Goal: Browse casually

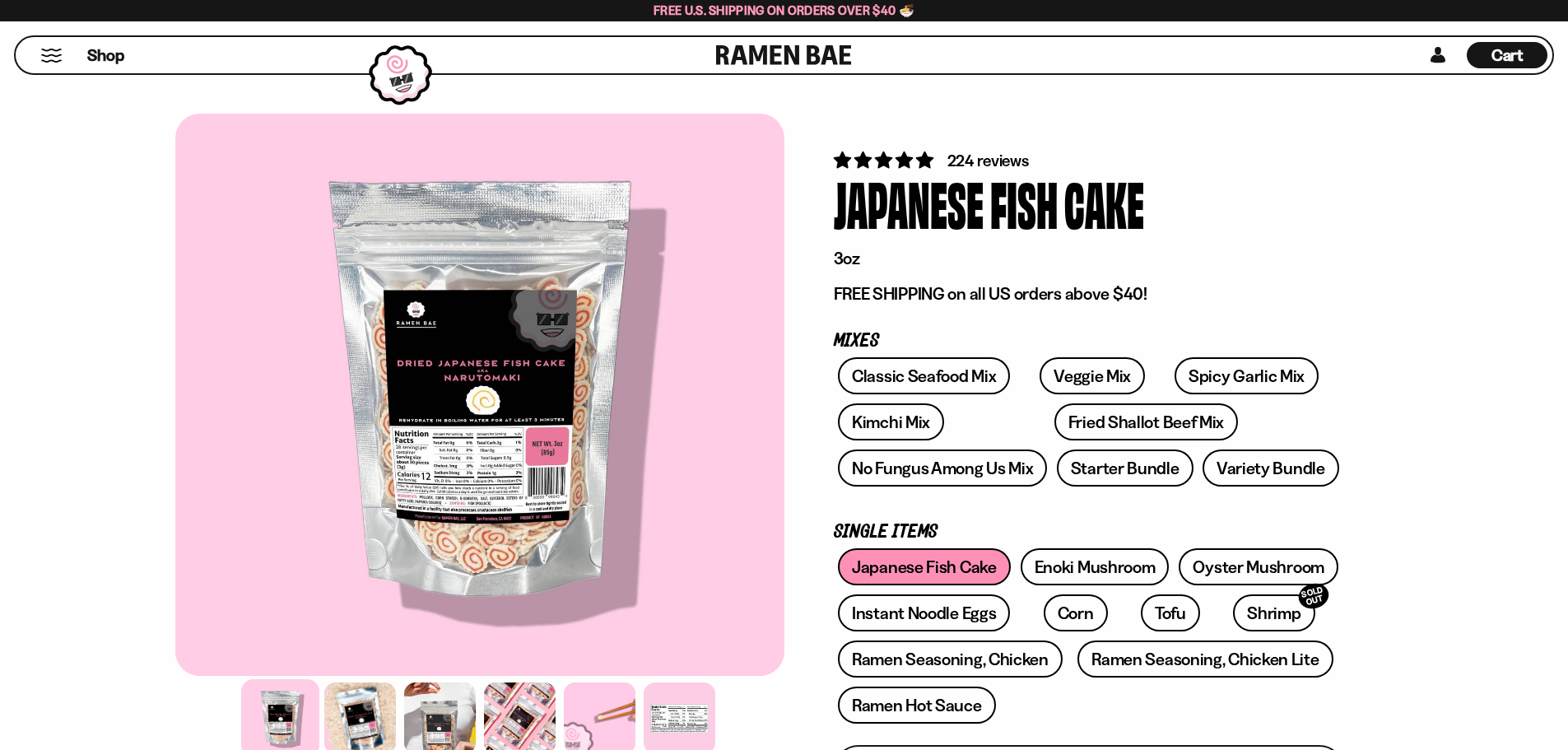
scroll to position [6551, 0]
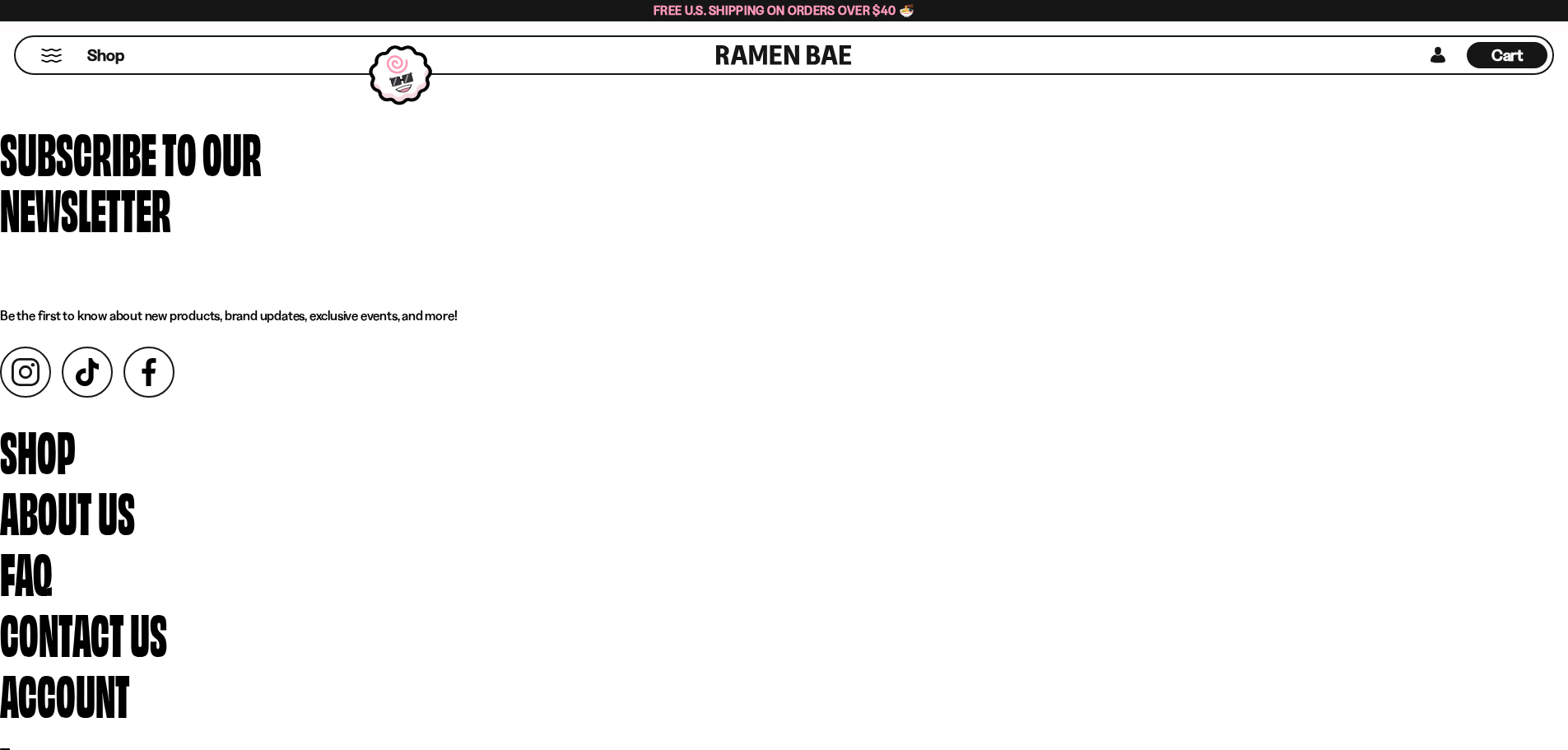
click at [375, 323] on div "Subscribe to our newsletter Be the first to know about new products, brand upda…" at bounding box center [784, 222] width 1568 height 202
click at [503, 323] on div "Subscribe to our newsletter Be the first to know about new products, brand upda…" at bounding box center [784, 222] width 1568 height 202
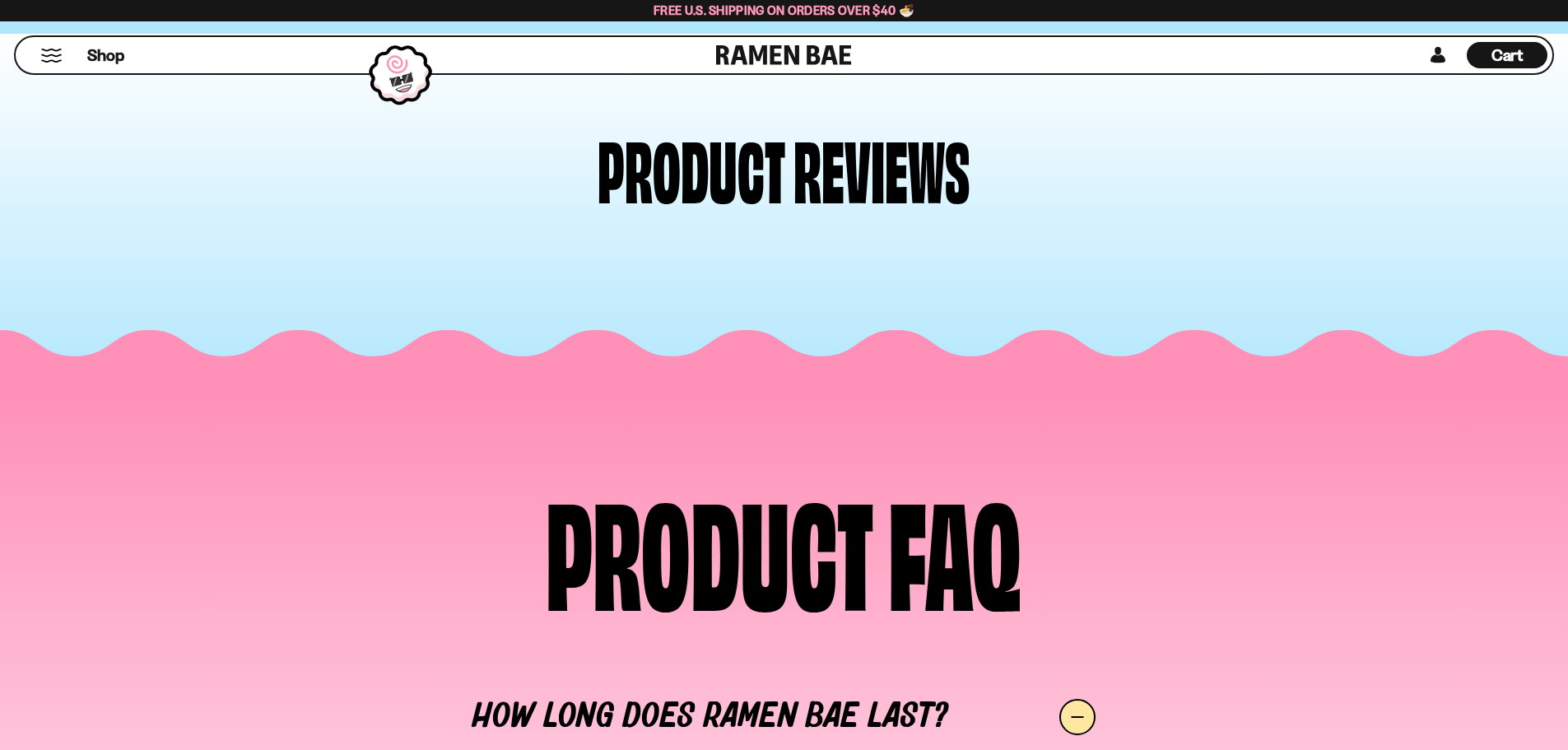
scroll to position [0, 0]
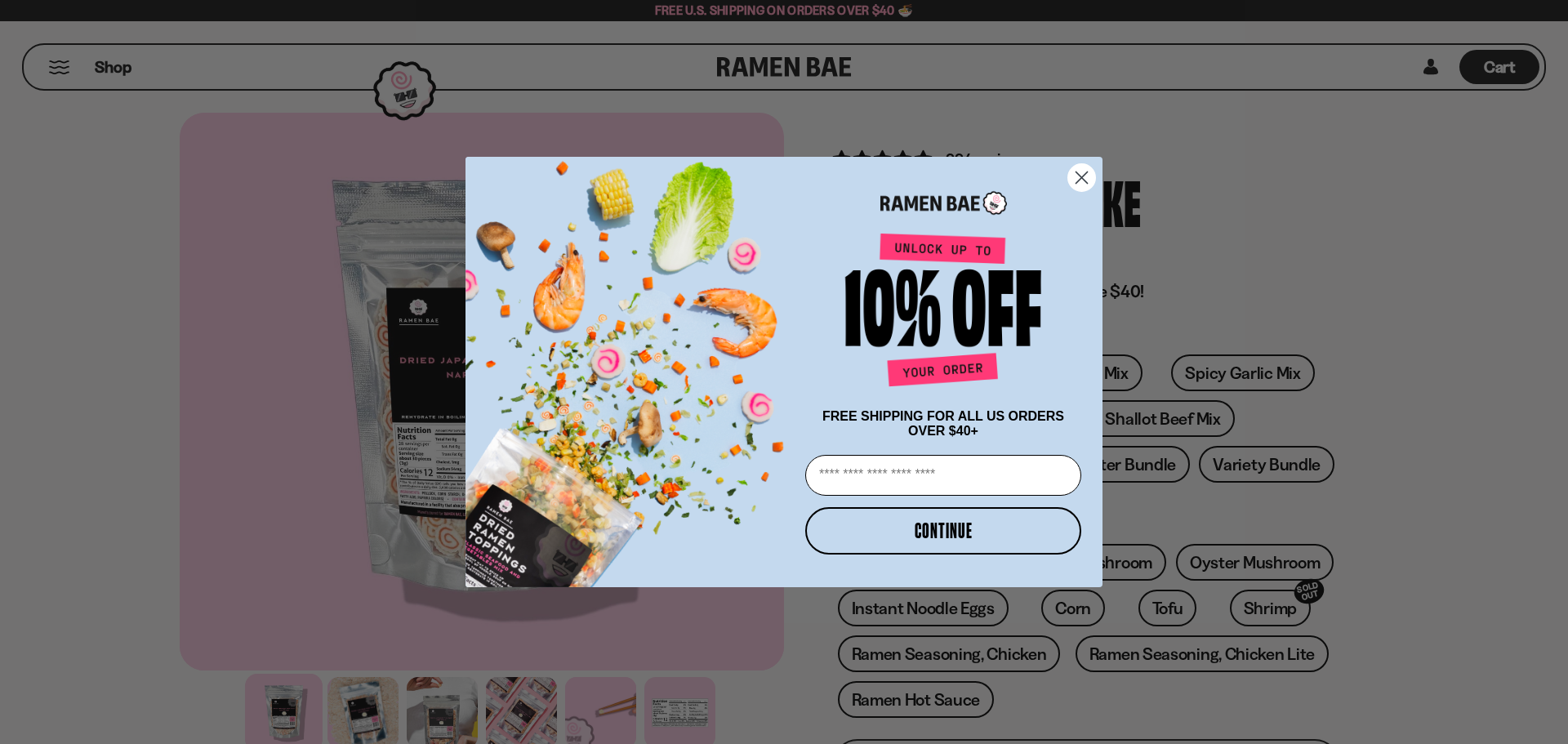
drag, startPoint x: 1567, startPoint y: 61, endPoint x: 1567, endPoint y: 134, distance: 73.0
click at [1090, 172] on circle "Close dialog" at bounding box center [1081, 178] width 27 height 27
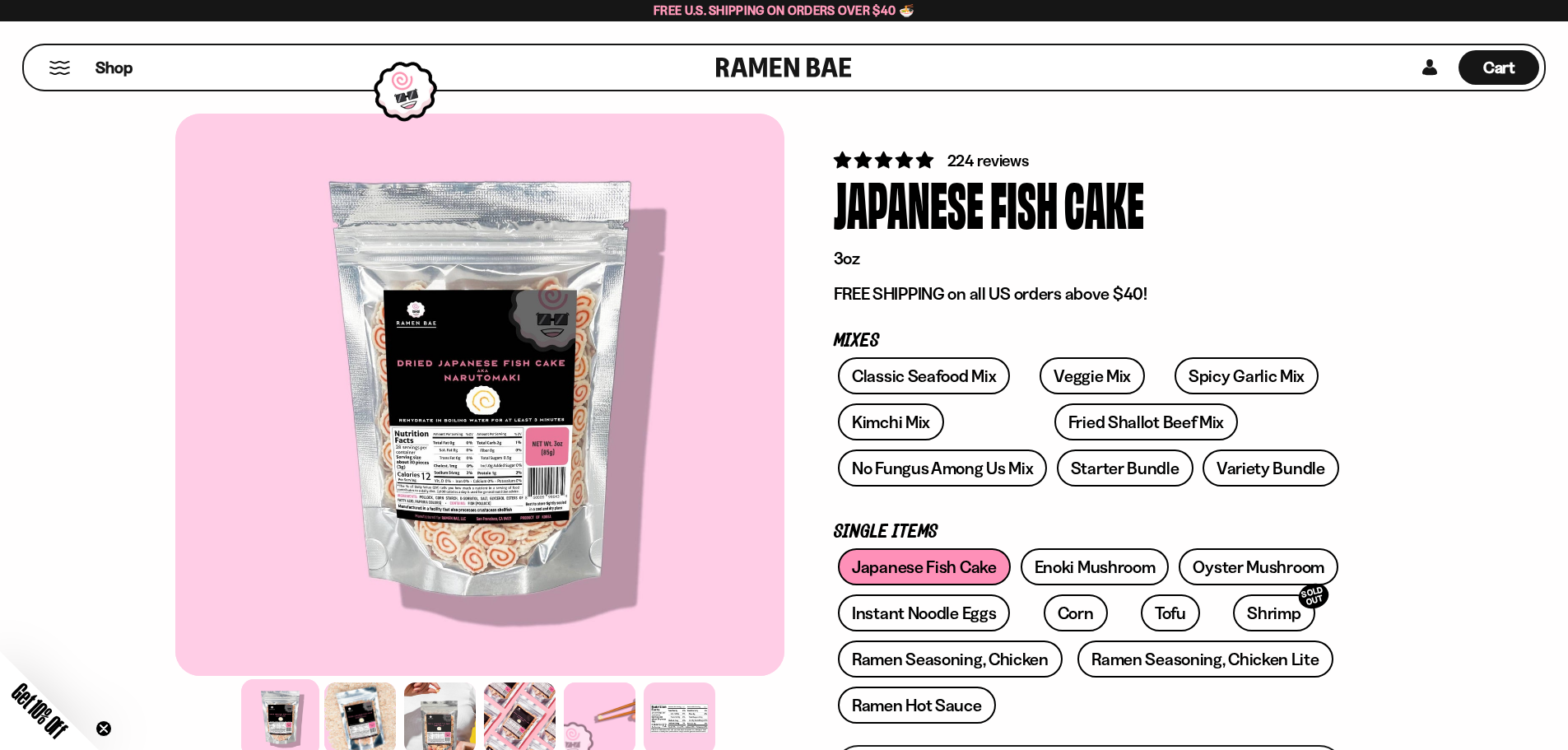
click at [49, 729] on span "Get 10% Off" at bounding box center [40, 710] width 64 height 64
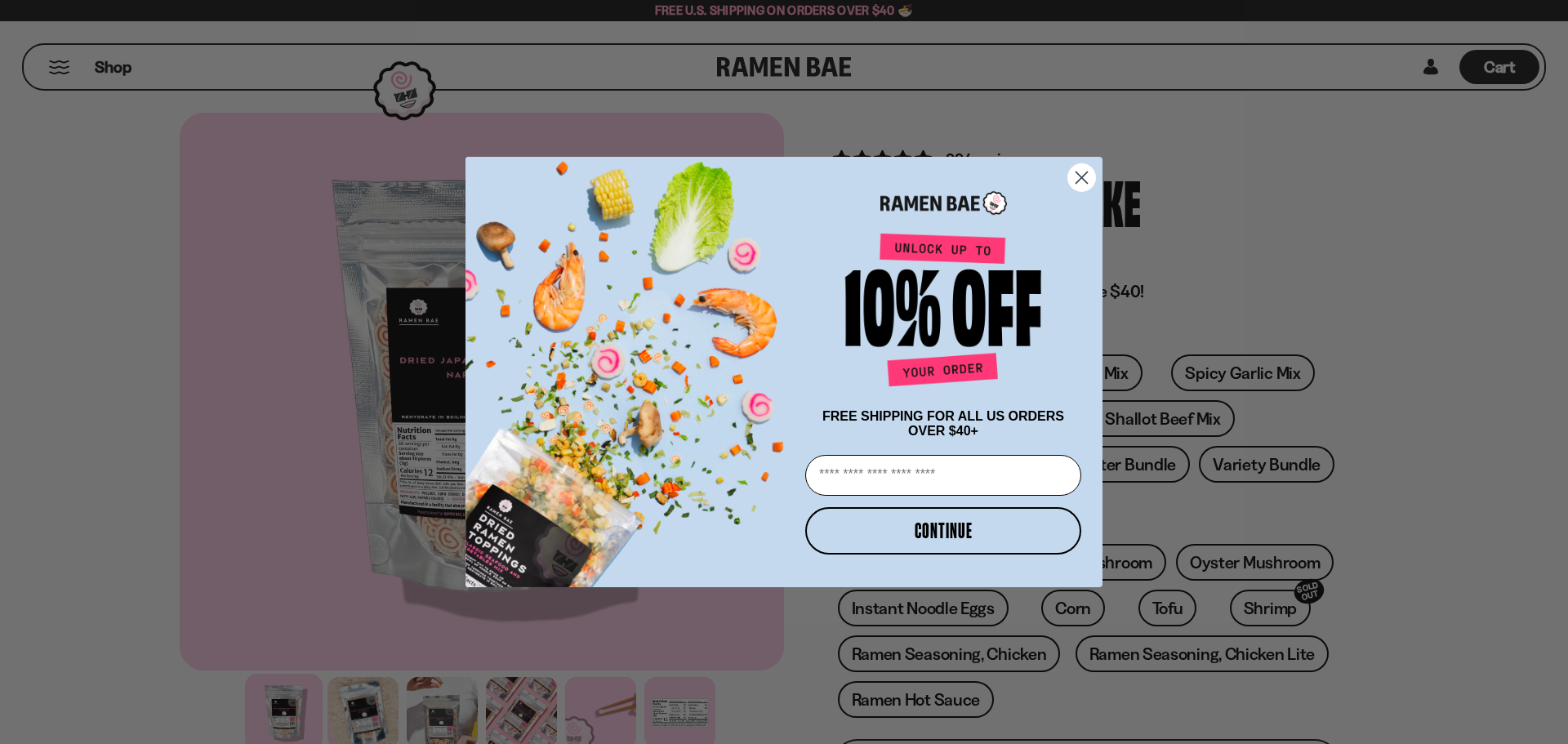
click at [1089, 171] on circle "Close dialog" at bounding box center [1081, 178] width 27 height 27
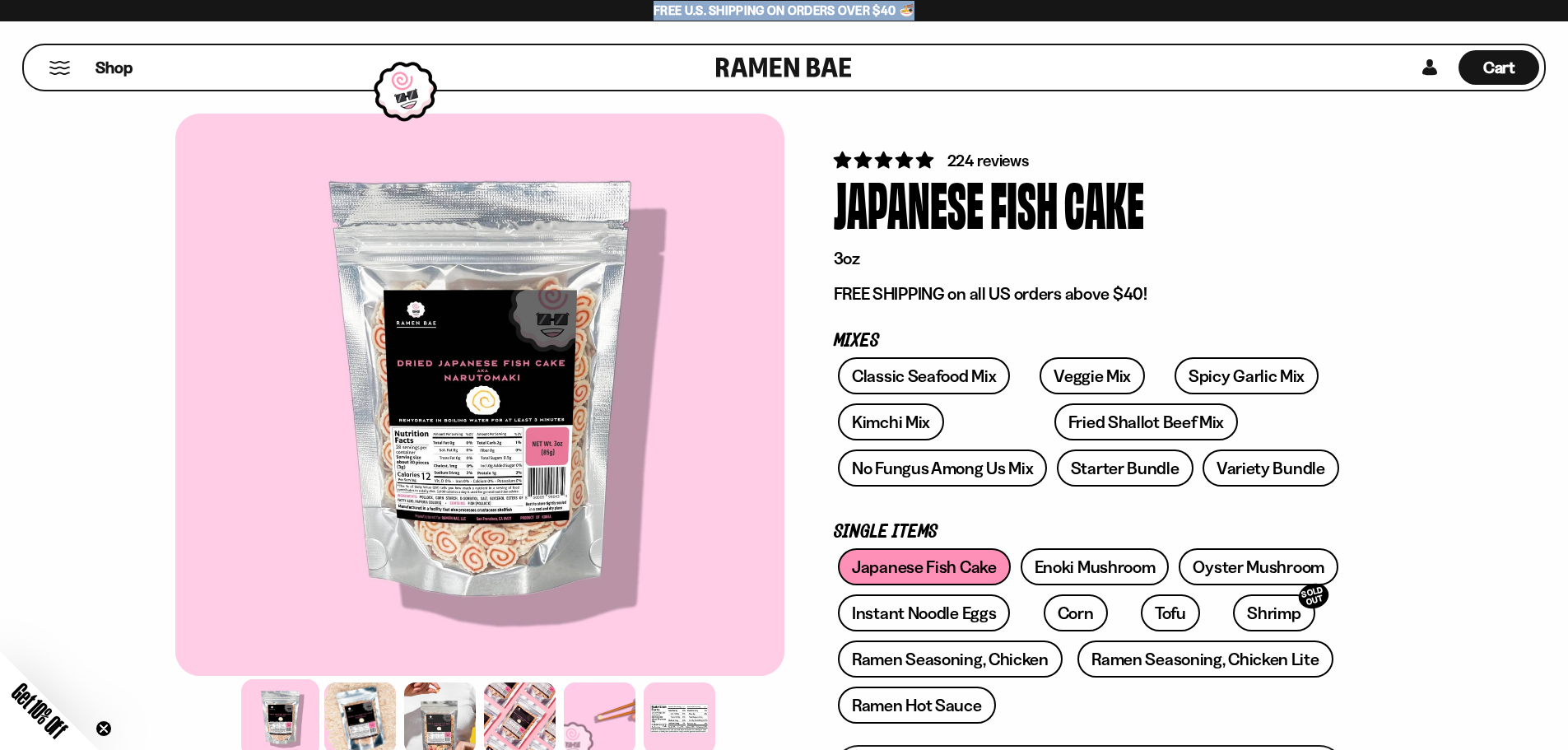
drag, startPoint x: 620, startPoint y: 5, endPoint x: 906, endPoint y: 9, distance: 286.0
click at [906, 9] on div "Free U.S. Shipping on Orders over $40 🍜" at bounding box center [784, 10] width 1568 height 22
copy span "Free U.S. Shipping on Orders over $40 🍜"
